Goal: Check status: Check status

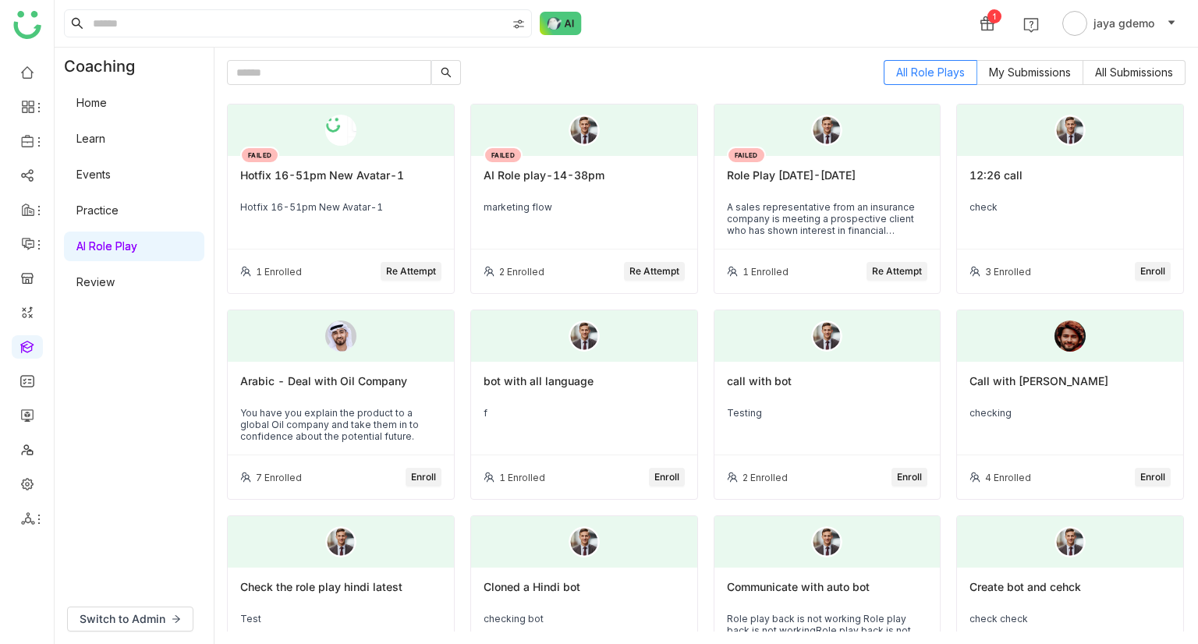
drag, startPoint x: 387, startPoint y: 214, endPoint x: 377, endPoint y: 224, distance: 13.8
click at [377, 224] on div "FAILED Hotfix 16-51pm New Avatar-1 Hotfix 16-51pm New Avatar-1" at bounding box center [341, 203] width 226 height 94
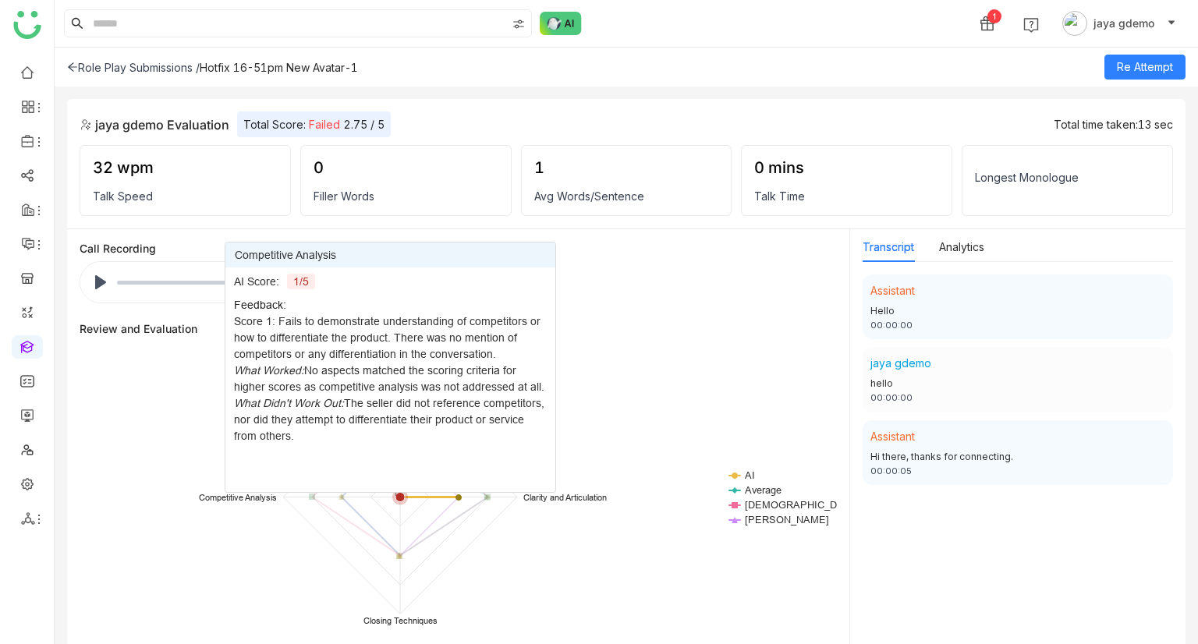
drag, startPoint x: 402, startPoint y: 405, endPoint x: 390, endPoint y: 504, distance: 100.5
click at [390, 504] on icon "Created with Highcharts 11.2.0 AI Average [PERSON_NAME] chiru balaya Call to Ac…" at bounding box center [458, 499] width 757 height 312
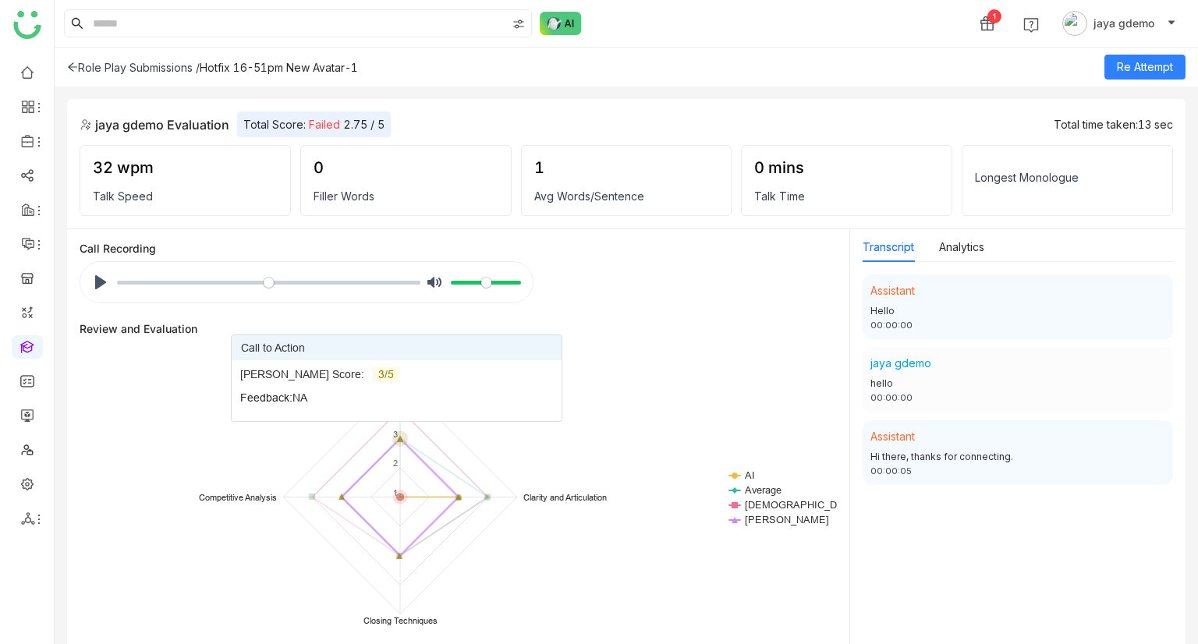
drag, startPoint x: 395, startPoint y: 498, endPoint x: 396, endPoint y: 395, distance: 103.7
click at [396, 402] on icon "Created with Highcharts 11.2.0 AI Average [PERSON_NAME] chiru balaya Call to Ac…" at bounding box center [458, 499] width 757 height 312
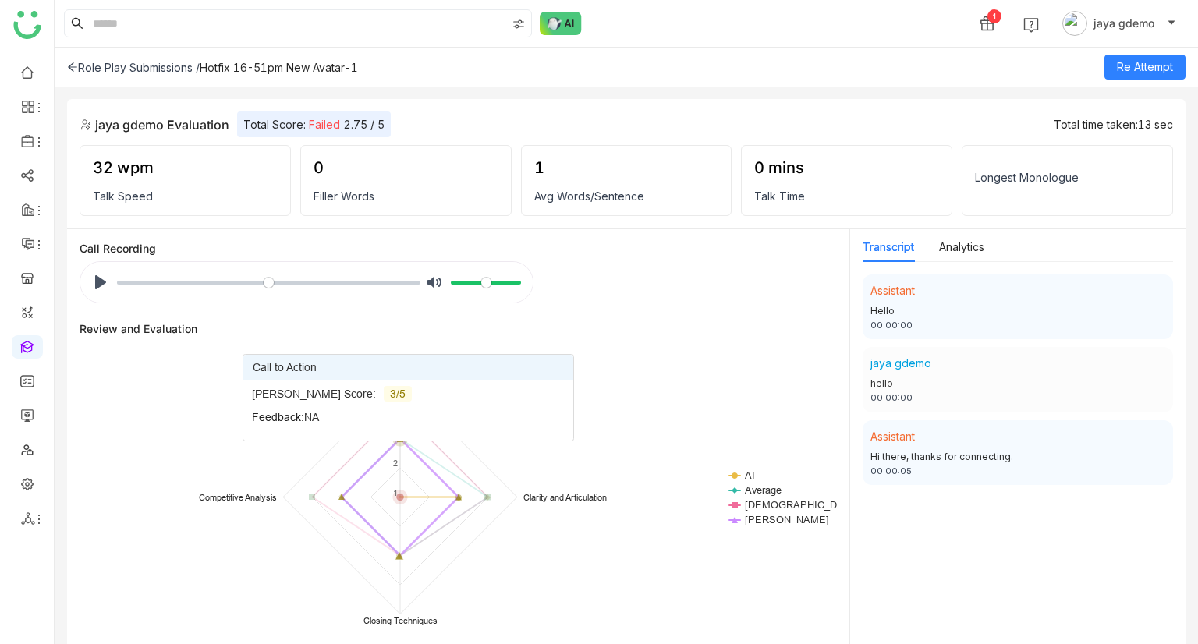
drag, startPoint x: 399, startPoint y: 553, endPoint x: 408, endPoint y: 455, distance: 98.6
click at [408, 455] on g at bounding box center [400, 483] width 182 height 154
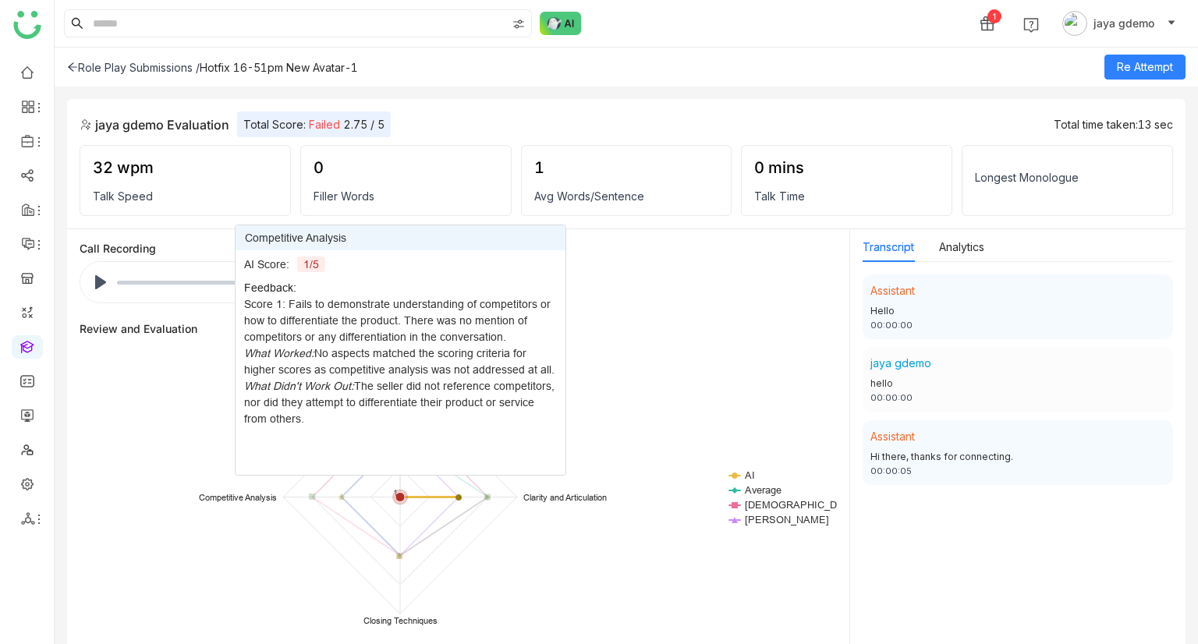
click at [400, 490] on icon at bounding box center [400, 498] width 16 height 16
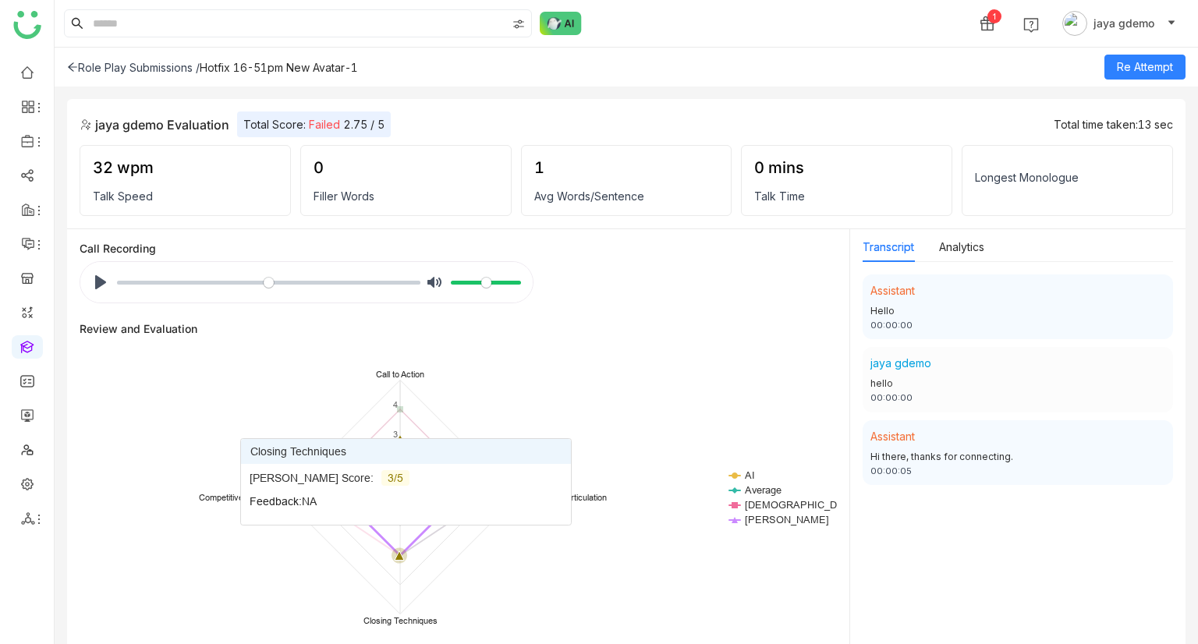
drag, startPoint x: 401, startPoint y: 490, endPoint x: 405, endPoint y: 543, distance: 53.2
click at [405, 543] on g at bounding box center [400, 484] width 182 height 157
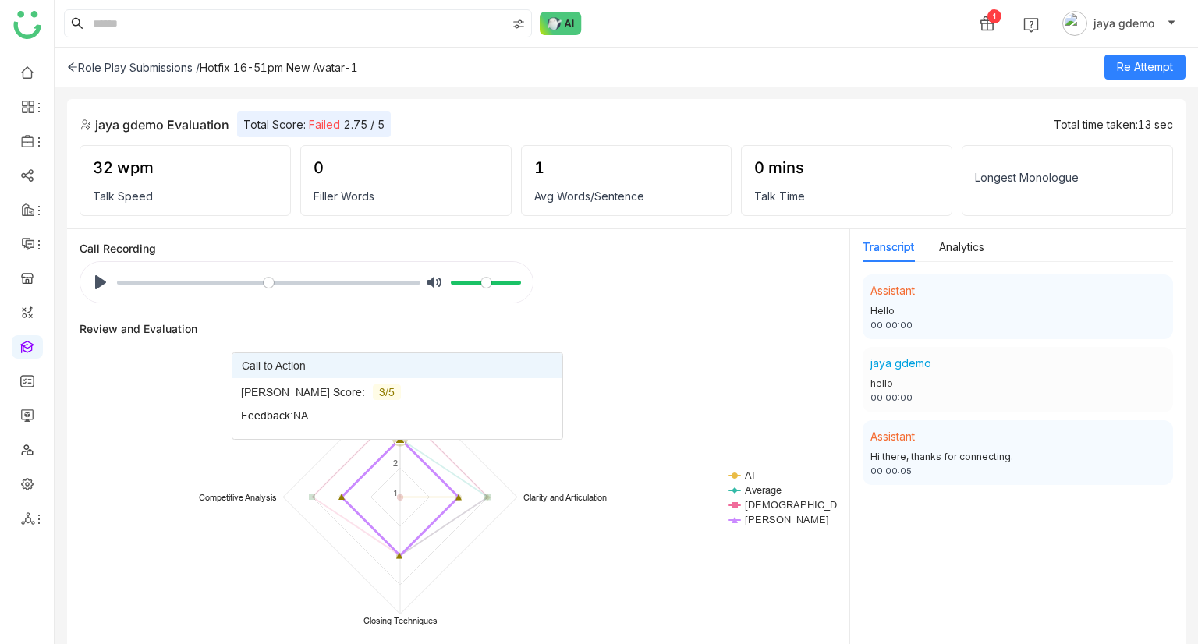
drag, startPoint x: 399, startPoint y: 557, endPoint x: 397, endPoint y: 451, distance: 106.1
click at [397, 451] on g at bounding box center [400, 482] width 182 height 153
drag, startPoint x: 395, startPoint y: 441, endPoint x: 411, endPoint y: 448, distance: 17.8
click at [411, 448] on g at bounding box center [400, 482] width 182 height 153
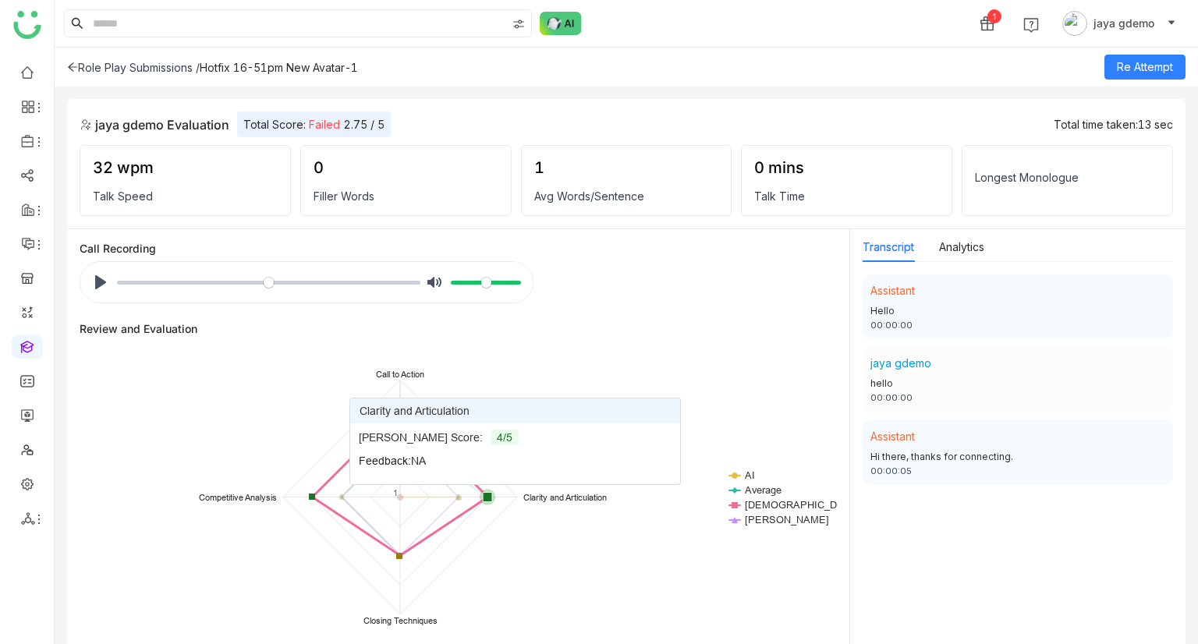
drag, startPoint x: 485, startPoint y: 498, endPoint x: 515, endPoint y: 497, distance: 30.4
click at [515, 497] on icon "Created with Highcharts 11.2.0 AI Average [PERSON_NAME] chiru balaya Call to Ac…" at bounding box center [458, 499] width 757 height 312
click at [485, 497] on icon at bounding box center [487, 497] width 9 height 9
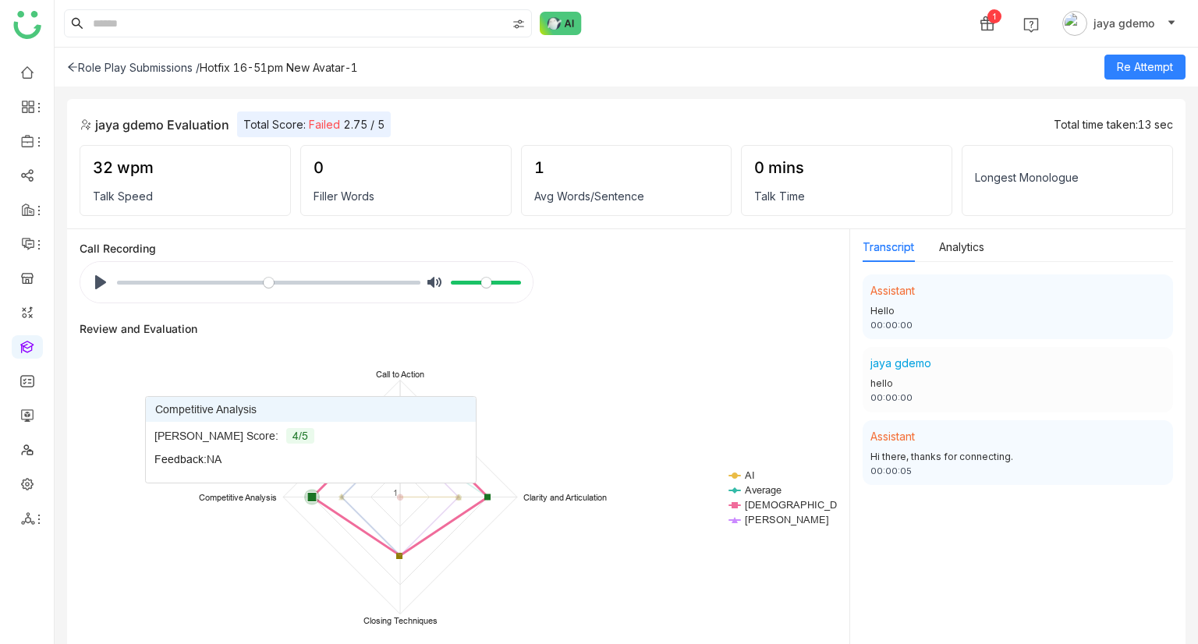
click at [310, 495] on icon at bounding box center [311, 497] width 9 height 9
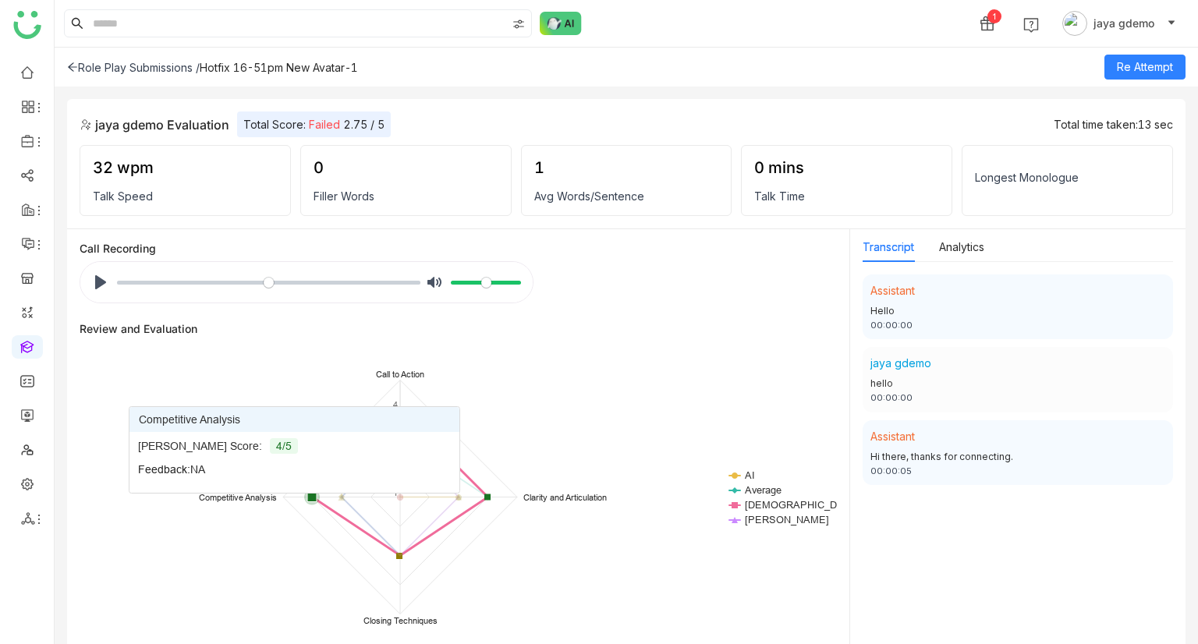
drag, startPoint x: 400, startPoint y: 496, endPoint x: 293, endPoint y: 505, distance: 107.2
click at [293, 505] on icon "Created with Highcharts 11.2.0 AI Average [PERSON_NAME] chiru balaya Call to Ac…" at bounding box center [458, 499] width 757 height 312
